Goal: Check status: Check status

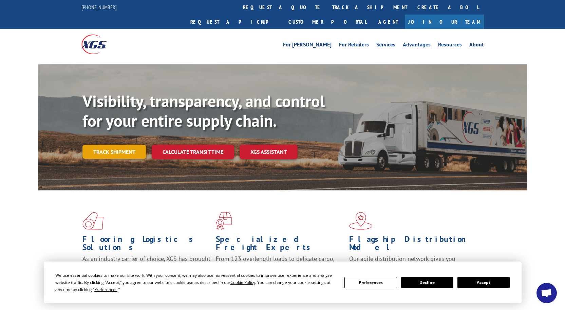
click at [115, 145] on link "Track shipment" at bounding box center [114, 152] width 64 height 14
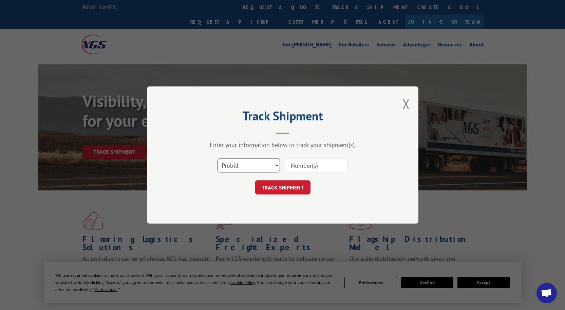
click at [243, 163] on select "Select category... Probill BOL PO" at bounding box center [249, 165] width 62 height 14
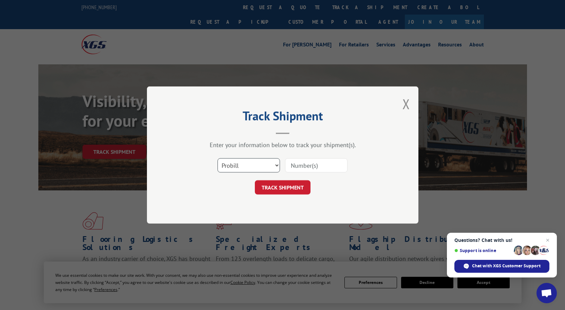
select select "po"
click at [218, 158] on select "Select category... Probill BOL PO" at bounding box center [249, 165] width 62 height 14
drag, startPoint x: 303, startPoint y: 164, endPoint x: 307, endPoint y: 165, distance: 4.5
click at [307, 165] on input at bounding box center [316, 165] width 62 height 14
paste input "01533061"
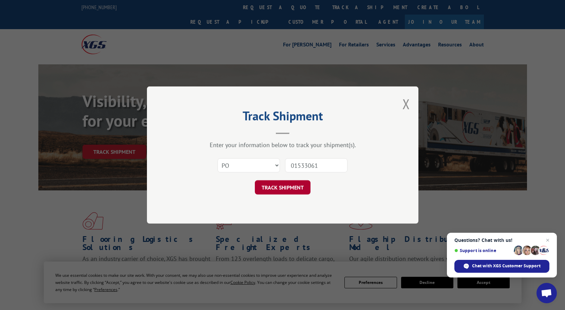
type input "01533061"
click at [286, 186] on button "TRACK SHIPMENT" at bounding box center [283, 188] width 56 height 14
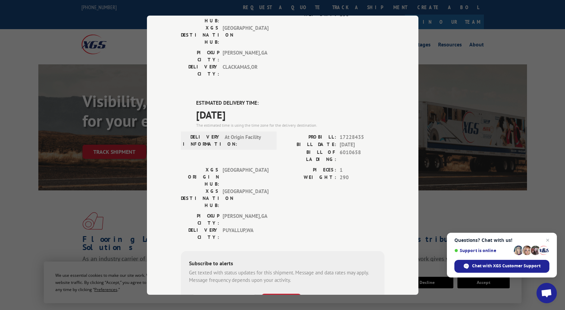
scroll to position [137, 0]
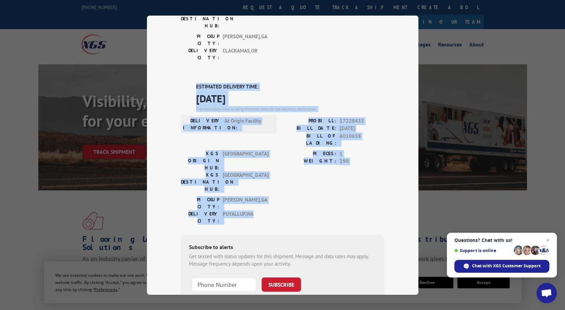
drag, startPoint x: 263, startPoint y: 140, endPoint x: 186, endPoint y: 49, distance: 119.6
click at [186, 83] on div "ESTIMATED DELIVERY TIME: [DATE] The estimated time is using the time zone for t…" at bounding box center [283, 205] width 204 height 244
copy div "ESTIMATED DELIVERY TIME: [DATE] The estimated time is using the time zone for t…"
